Goal: Information Seeking & Learning: Learn about a topic

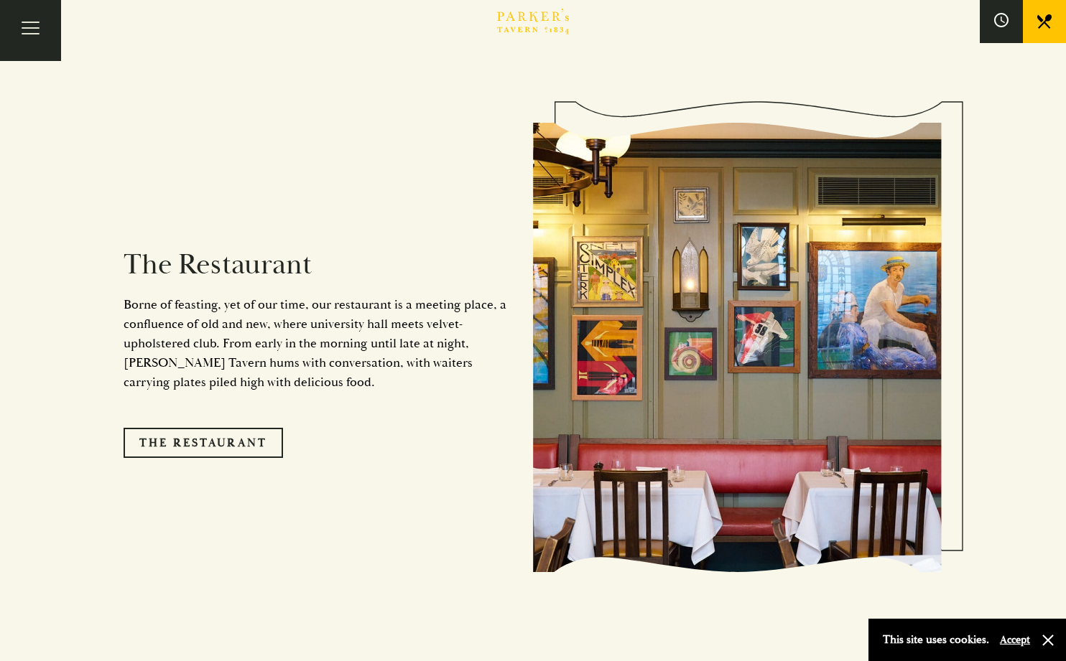
scroll to position [1210, 0]
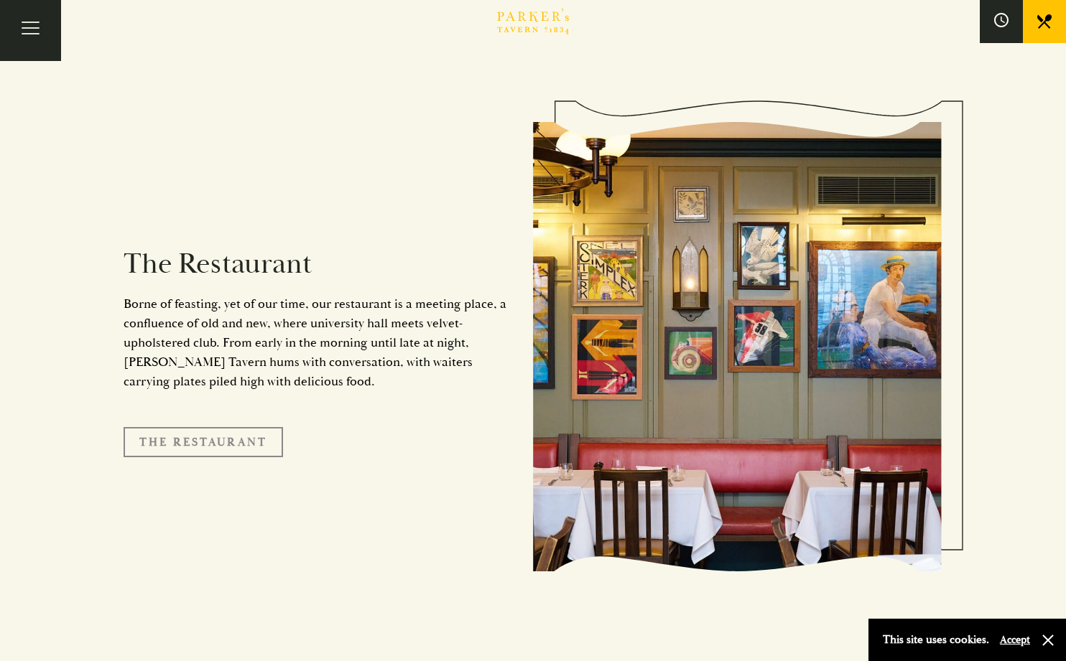
click at [255, 427] on link "The Restaurant" at bounding box center [203, 442] width 159 height 30
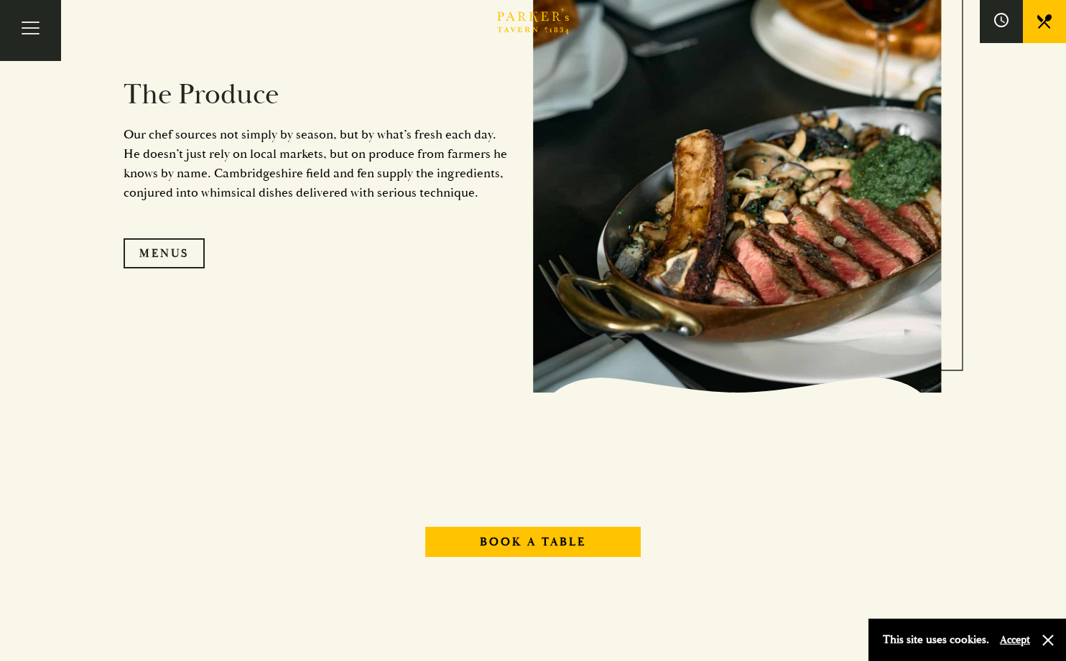
scroll to position [1537, 0]
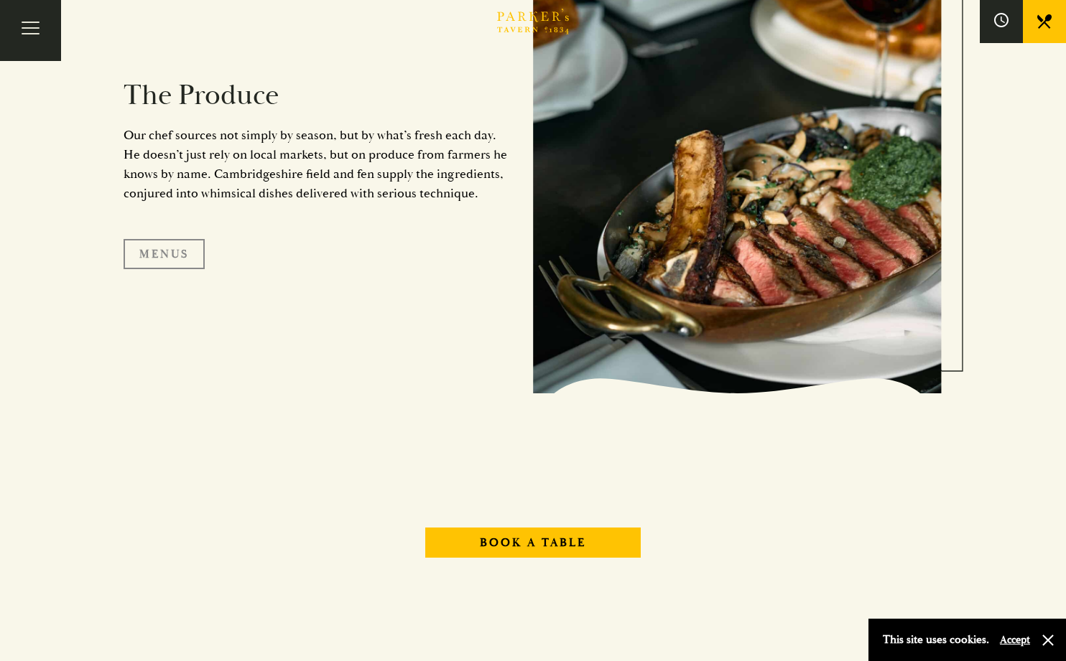
click at [180, 259] on link "Menus" at bounding box center [164, 254] width 81 height 30
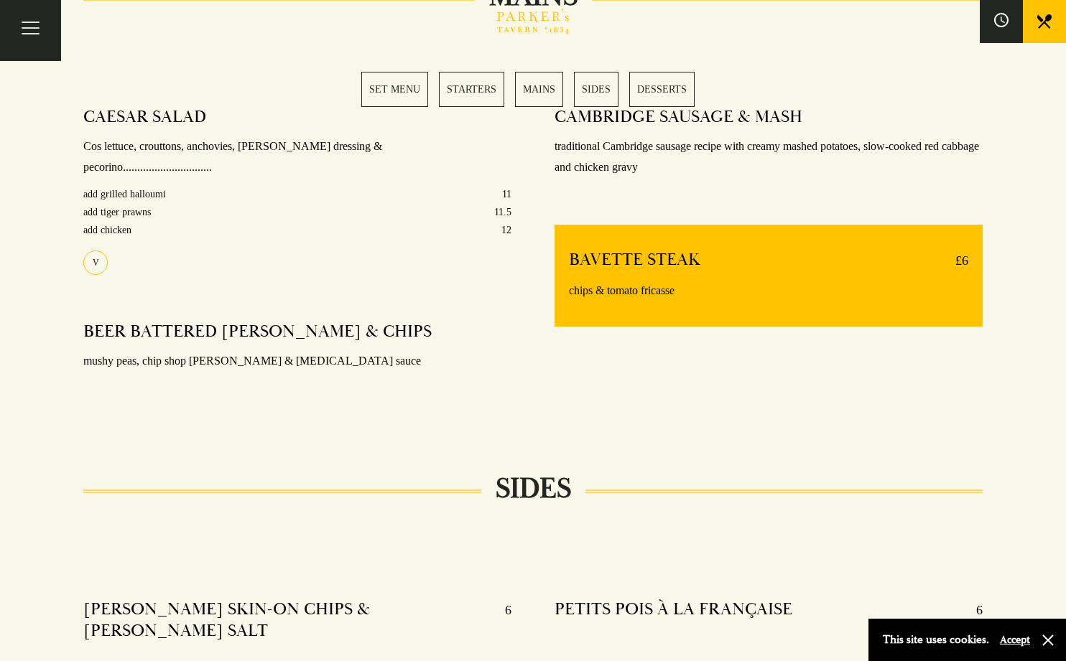
scroll to position [1148, 0]
click at [533, 97] on link "MAINS" at bounding box center [539, 89] width 48 height 35
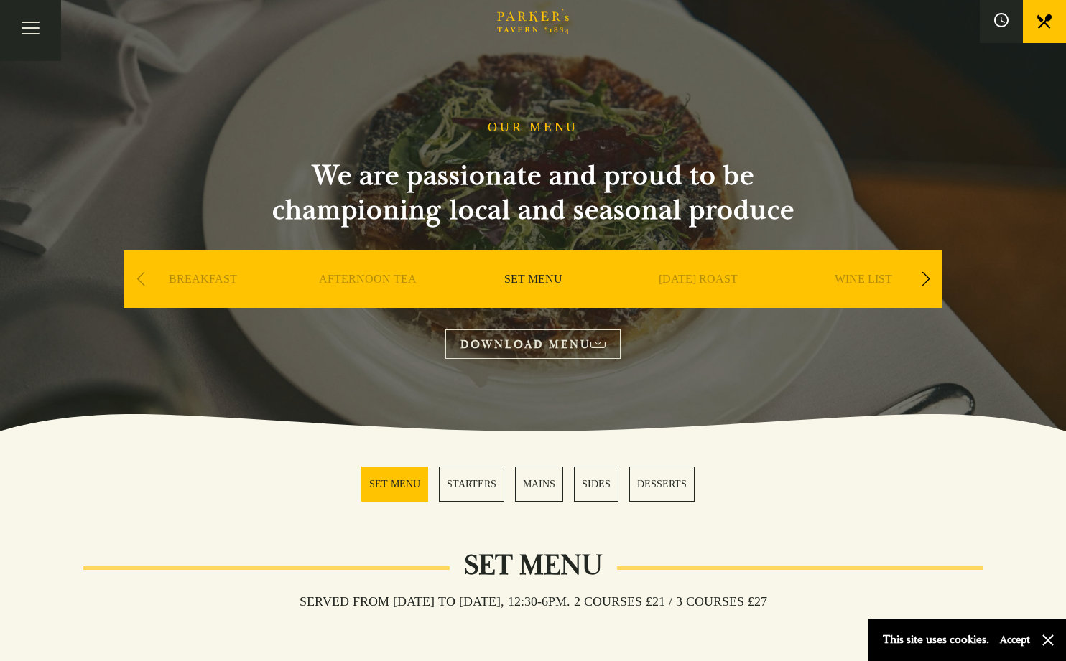
click at [927, 278] on div "Next slide" at bounding box center [925, 280] width 19 height 32
click at [694, 282] on link "A LA CARTE" at bounding box center [698, 300] width 67 height 57
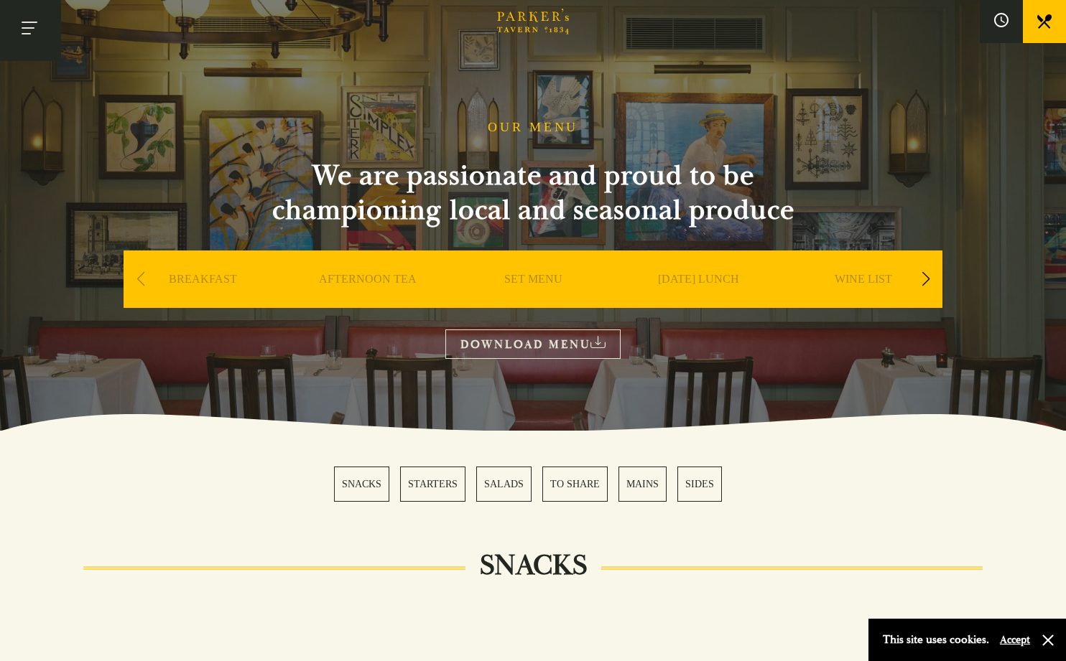
click at [30, 29] on button "Toggle navigation" at bounding box center [30, 30] width 61 height 61
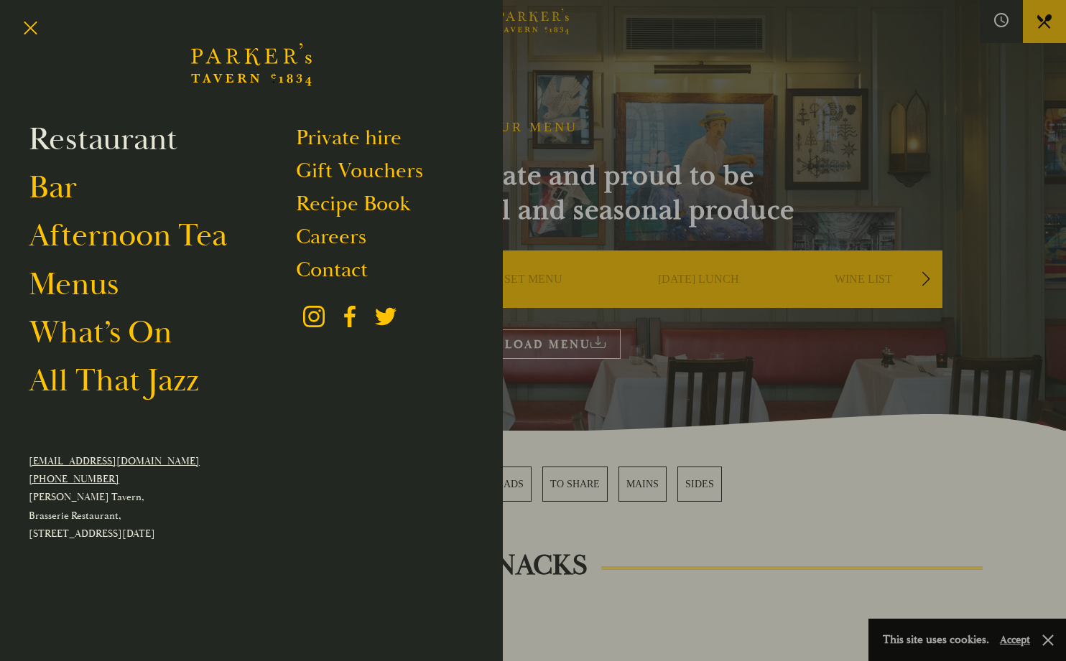
click at [123, 139] on link "Restaurant" at bounding box center [103, 139] width 149 height 40
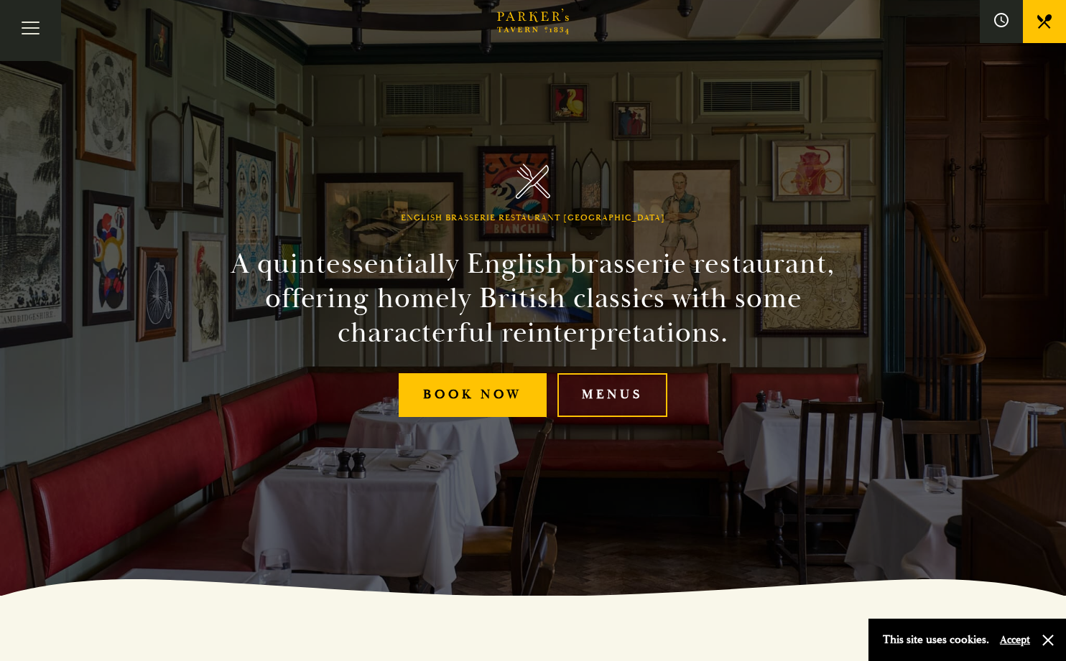
scroll to position [66, 0]
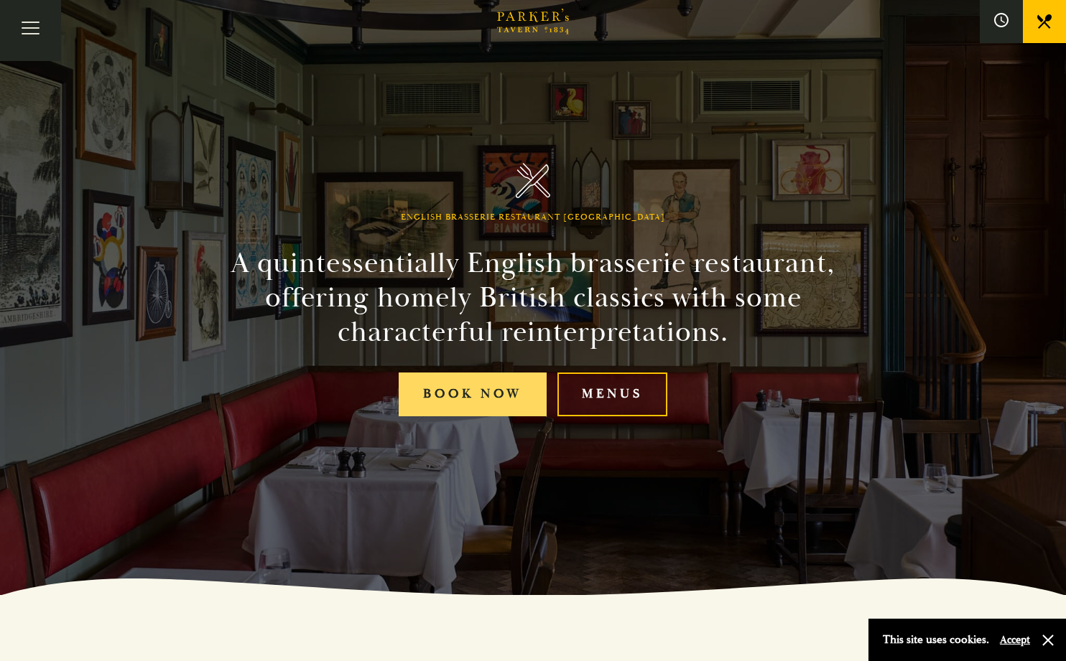
click at [473, 394] on link "Book Now" at bounding box center [473, 395] width 148 height 44
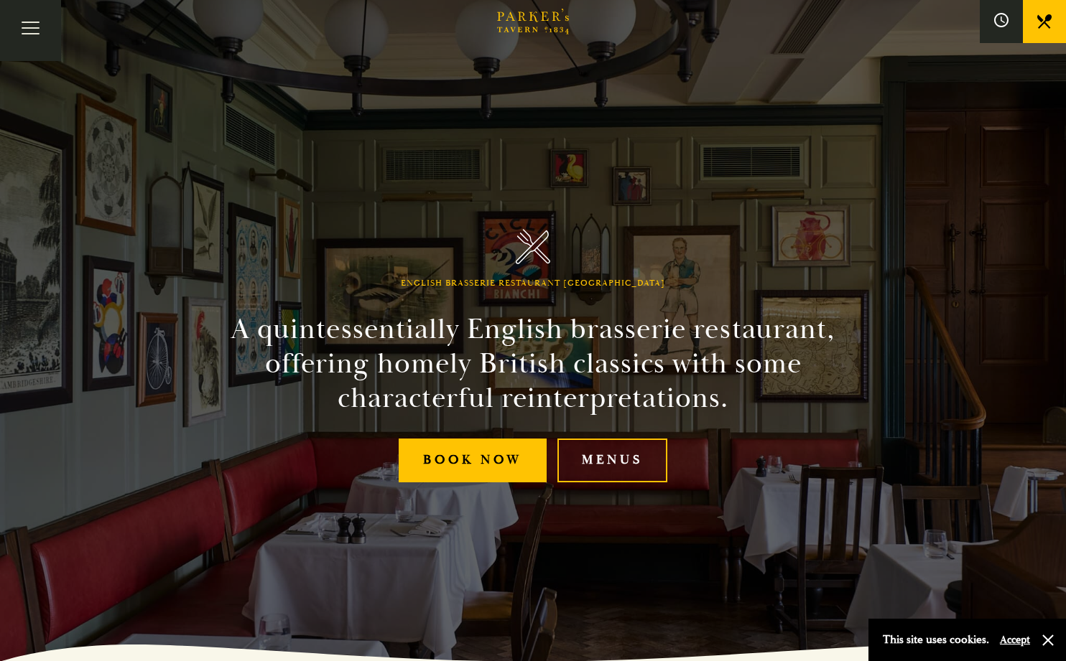
scroll to position [0, 0]
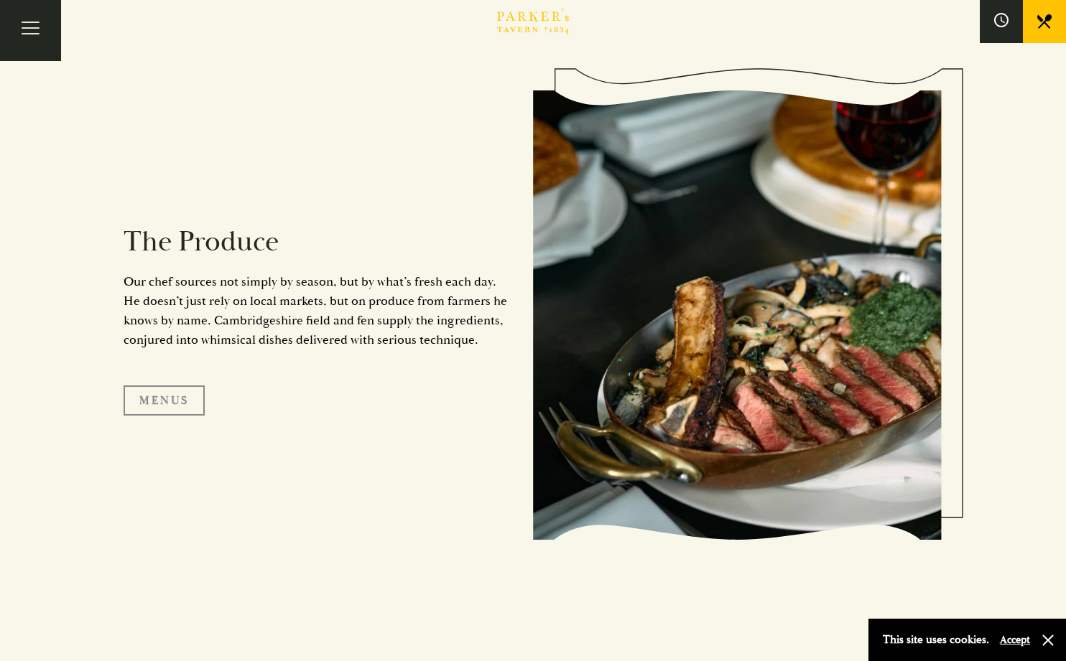
scroll to position [1395, 0]
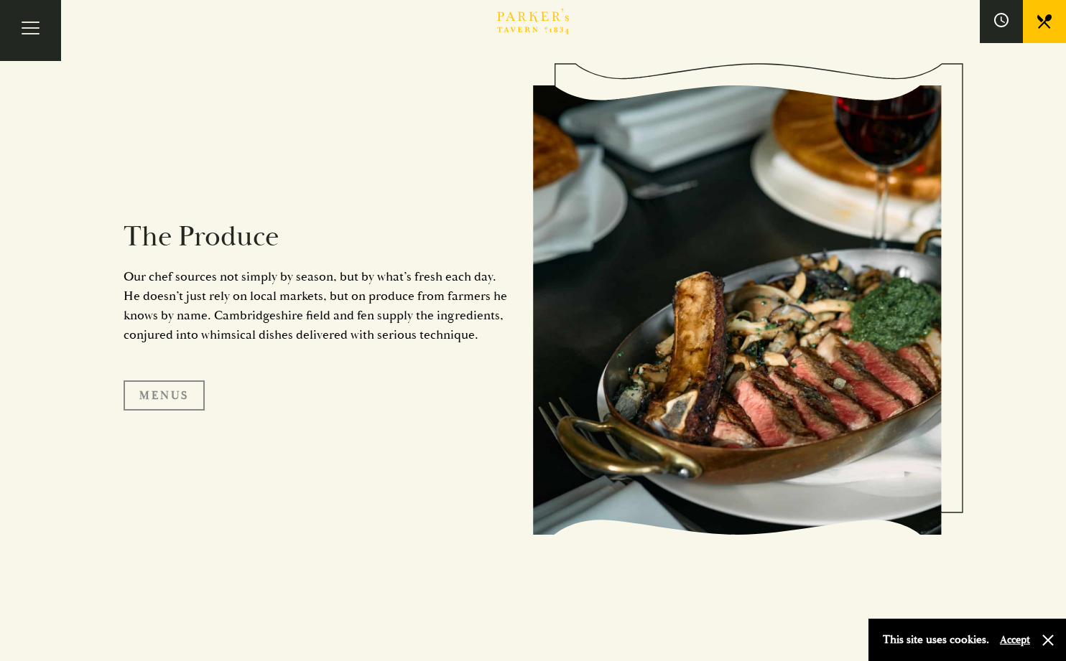
click at [203, 399] on link "Menus" at bounding box center [164, 396] width 81 height 30
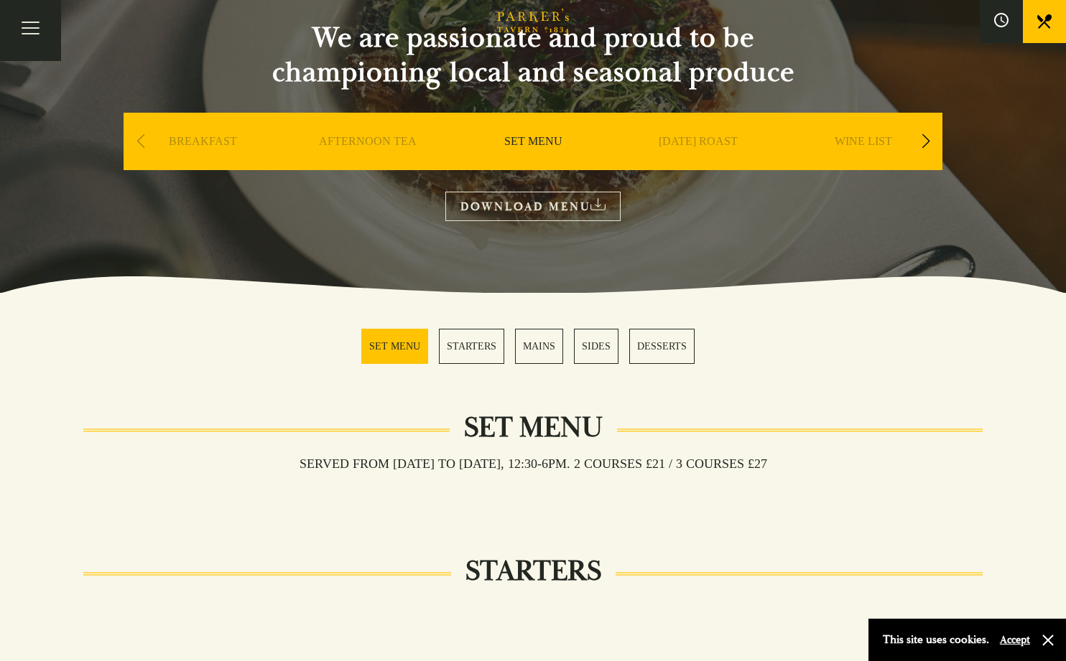
scroll to position [148, 0]
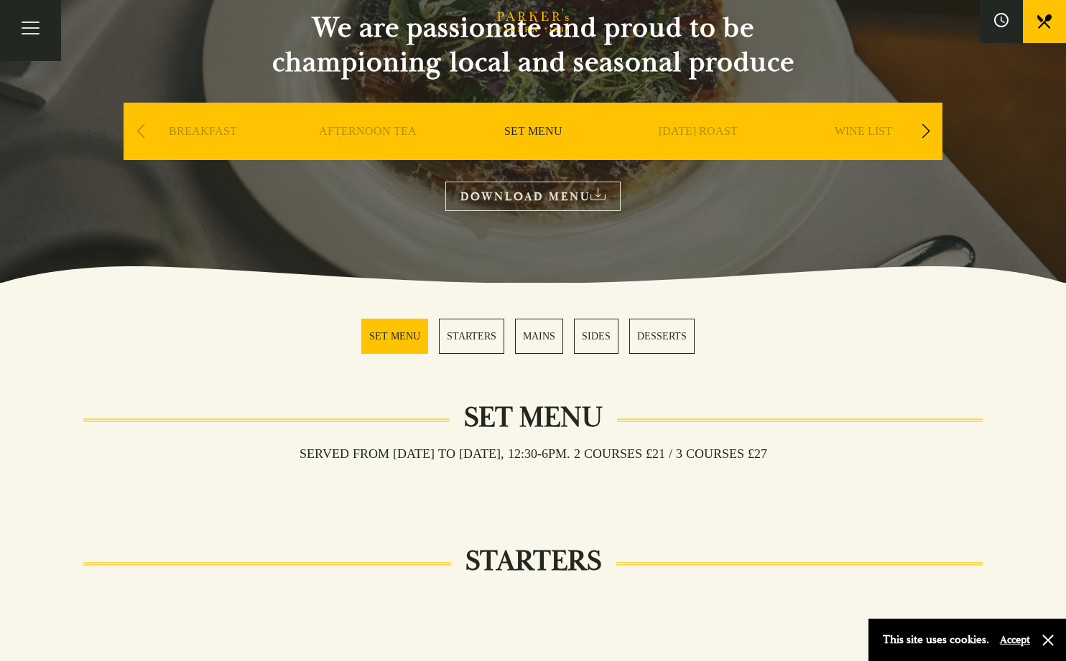
click at [924, 130] on div "Next slide" at bounding box center [925, 132] width 19 height 32
click at [707, 128] on link "A LA CARTE" at bounding box center [698, 152] width 67 height 57
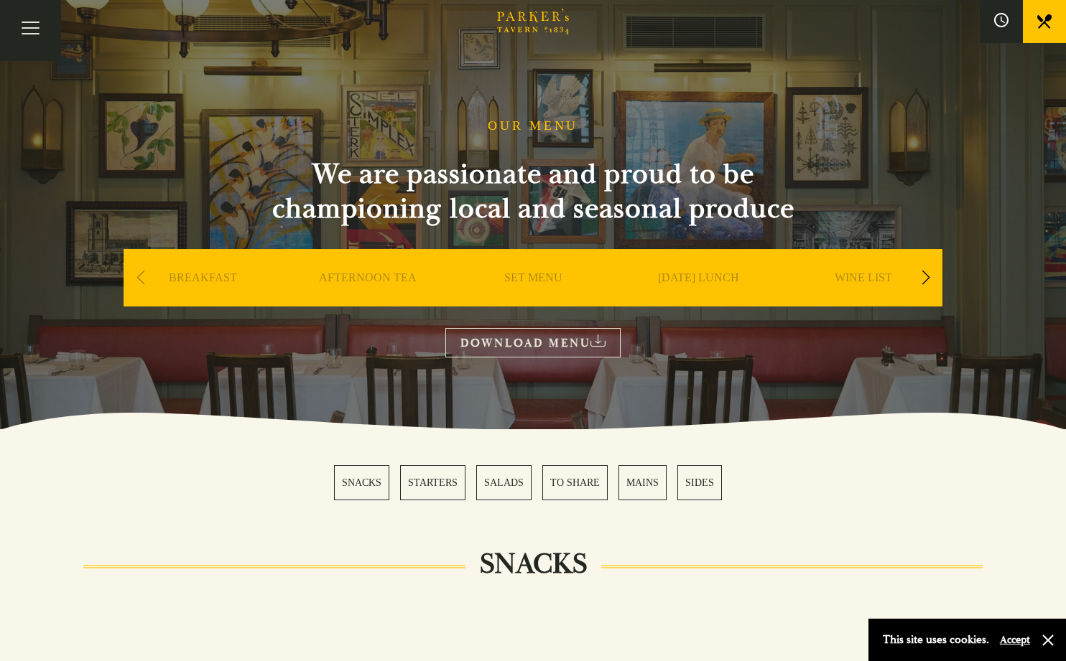
scroll to position [4, 0]
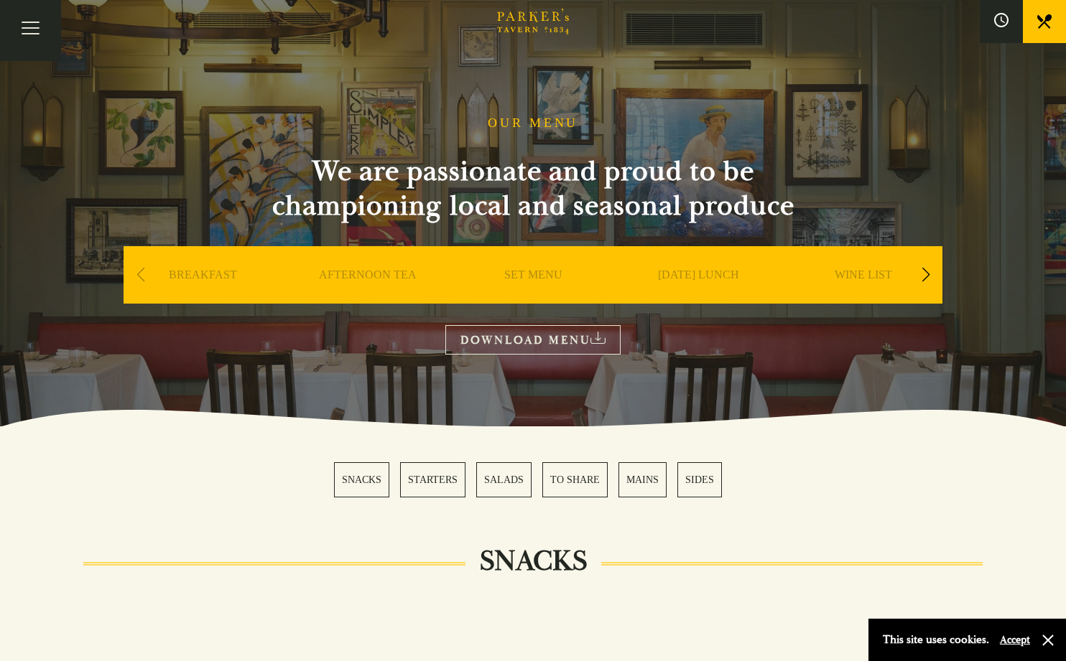
click at [920, 280] on div "Next slide" at bounding box center [925, 275] width 19 height 32
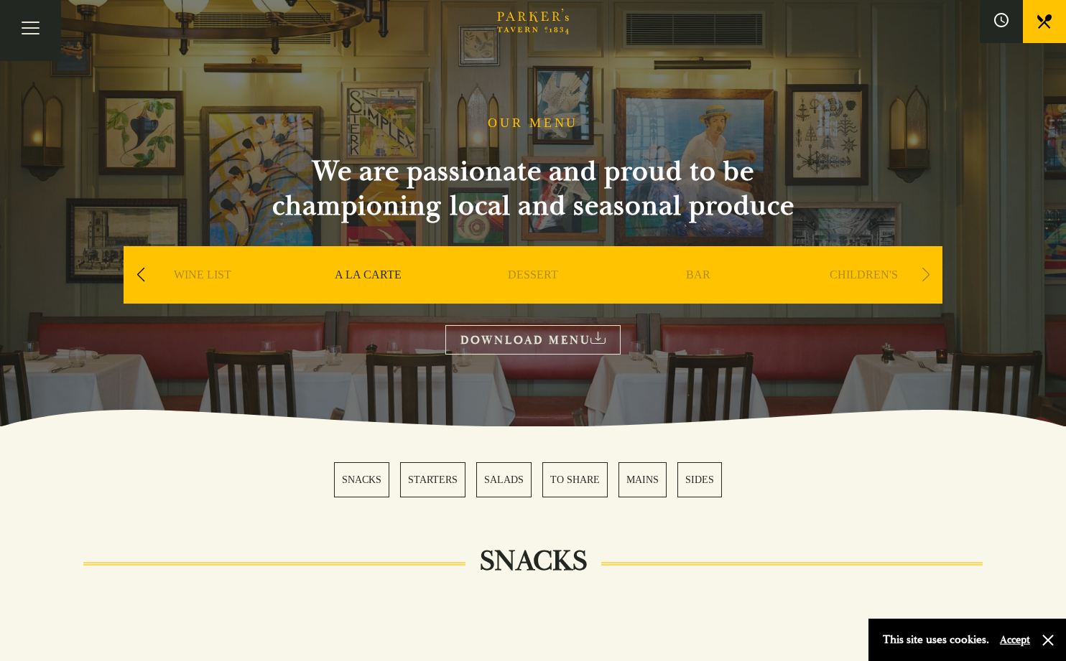
click at [865, 285] on link "CHILDREN'S" at bounding box center [864, 296] width 68 height 57
click at [1005, 29] on span at bounding box center [1001, 21] width 14 height 17
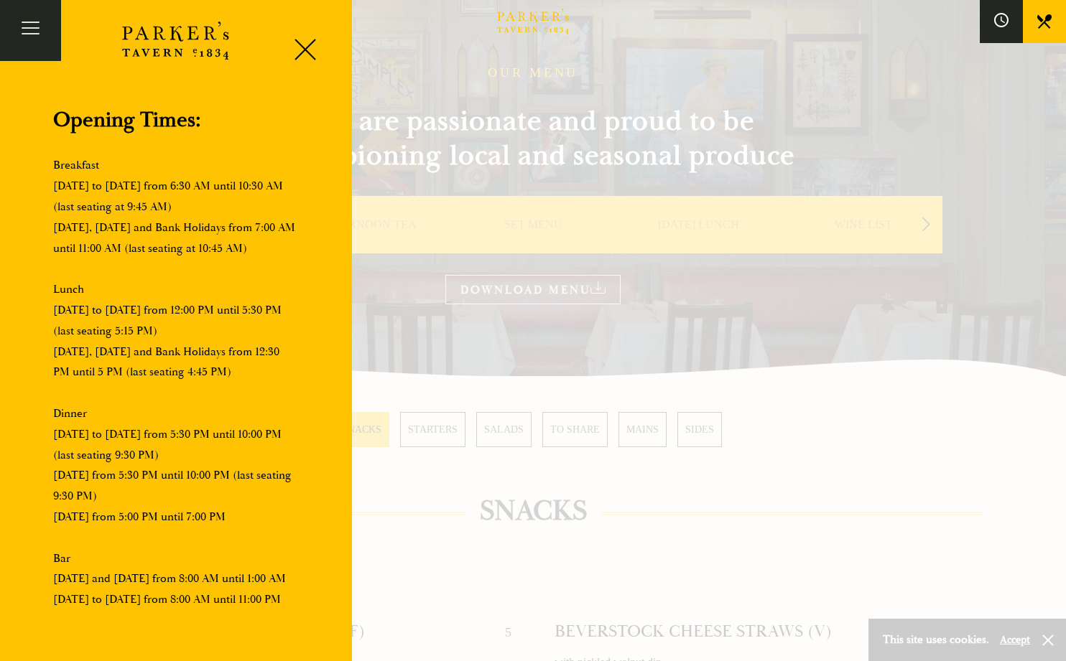
scroll to position [140, 0]
click at [400, 335] on div at bounding box center [533, 330] width 1066 height 661
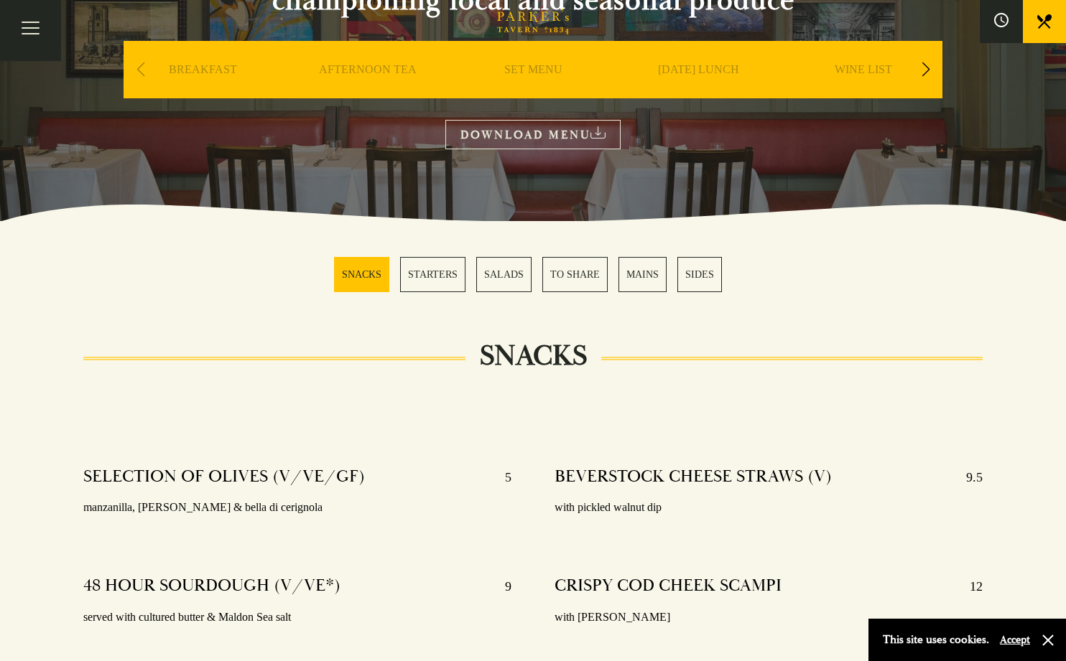
scroll to position [223, 0]
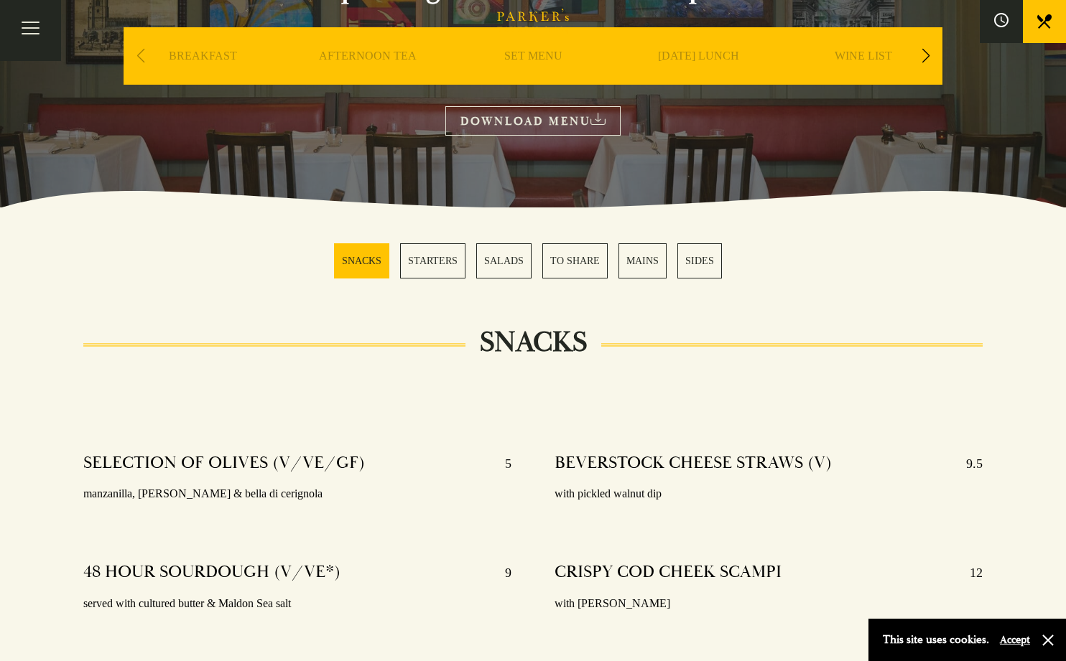
click at [541, 108] on link "DOWNLOAD MENU" at bounding box center [532, 120] width 175 height 29
